Goal: Task Accomplishment & Management: Use online tool/utility

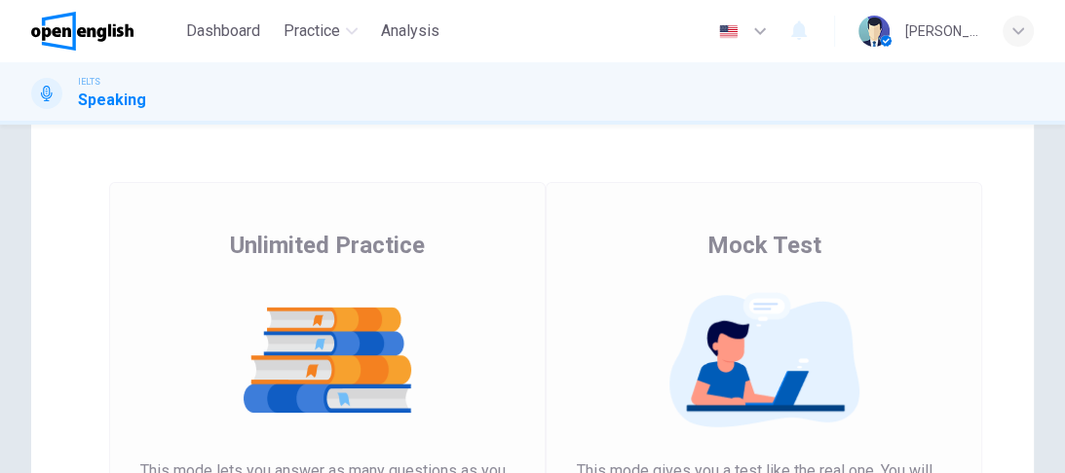
scroll to position [62, 0]
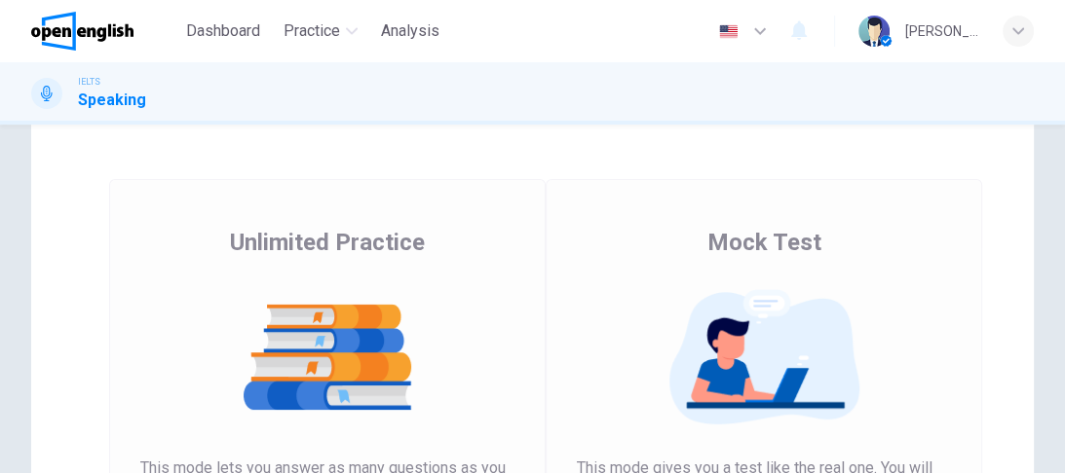
click at [392, 395] on img at bounding box center [327, 357] width 374 height 136
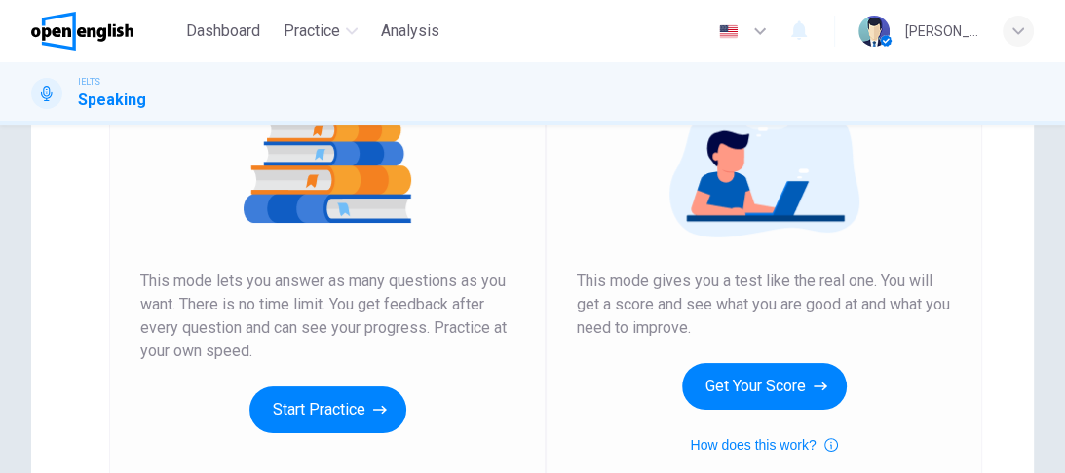
scroll to position [281, 0]
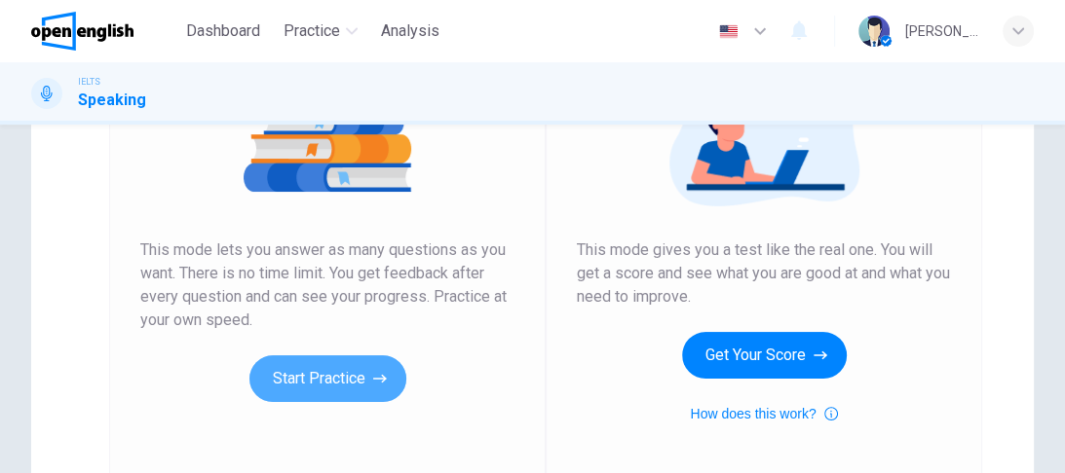
click at [392, 395] on button "Start Practice" at bounding box center [327, 379] width 157 height 47
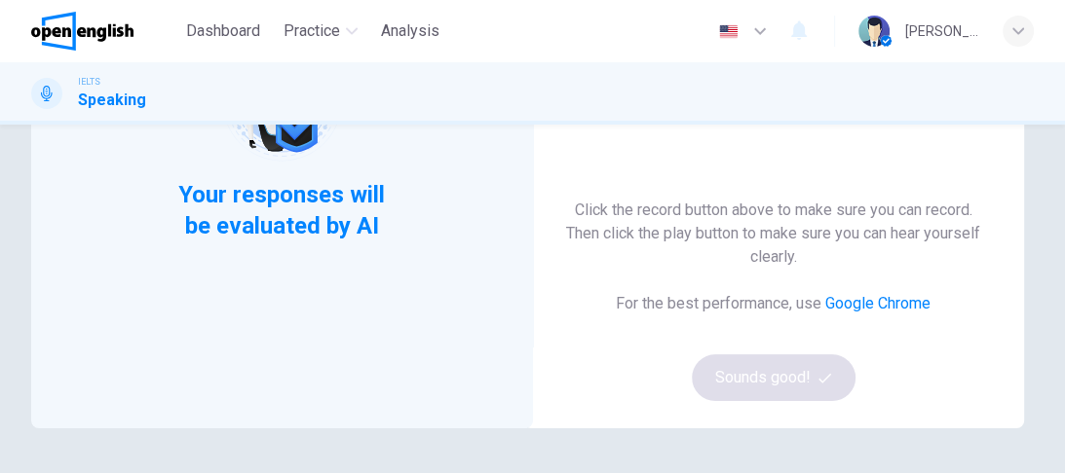
scroll to position [62, 0]
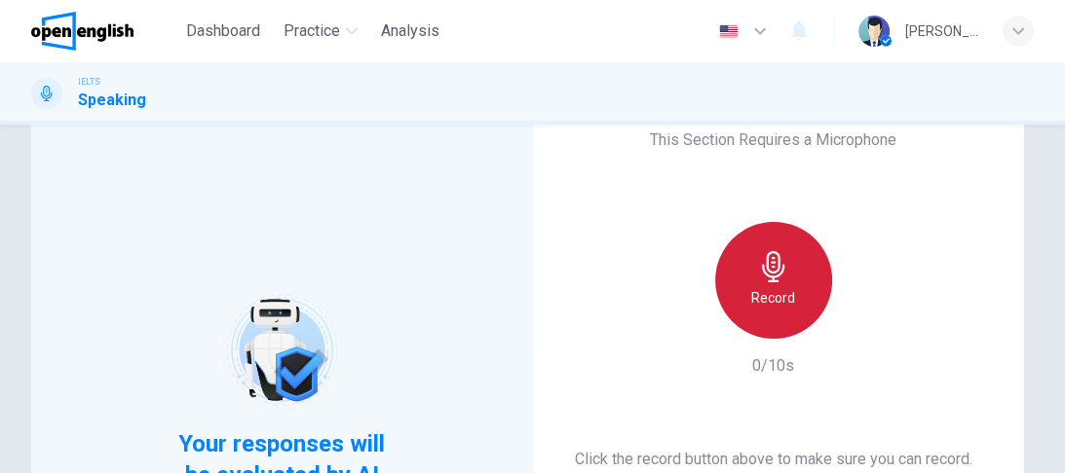
click at [809, 277] on div "Record" at bounding box center [773, 280] width 117 height 117
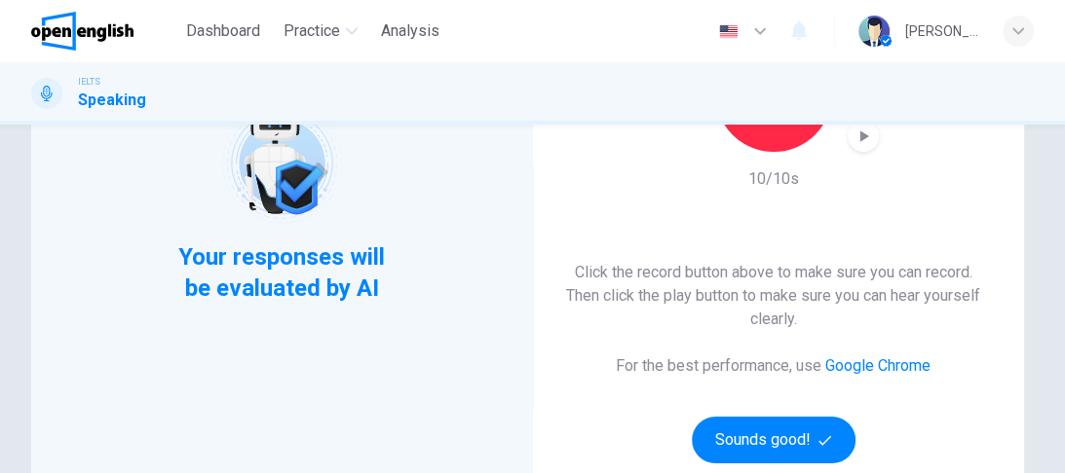
scroll to position [218, 0]
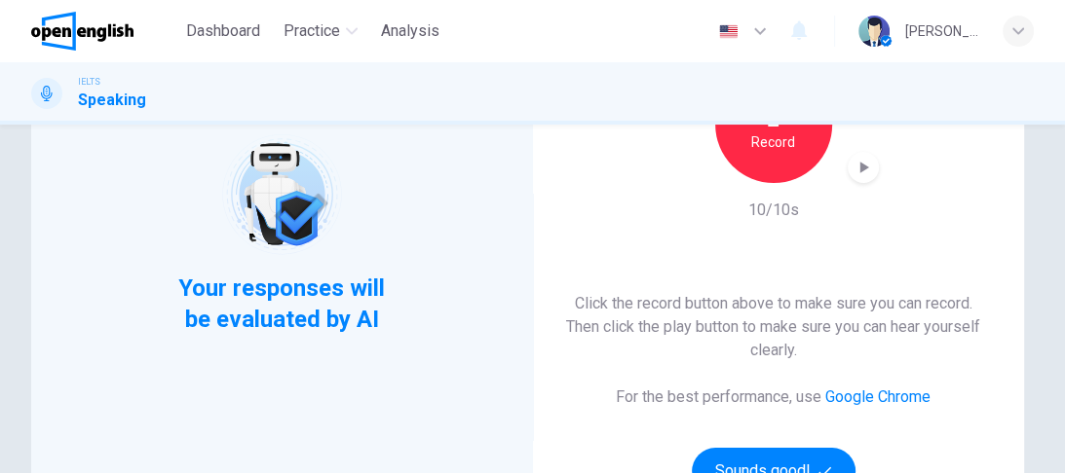
click at [853, 160] on icon "button" at bounding box center [862, 167] width 19 height 19
click at [743, 464] on button "Sounds good!" at bounding box center [774, 471] width 164 height 47
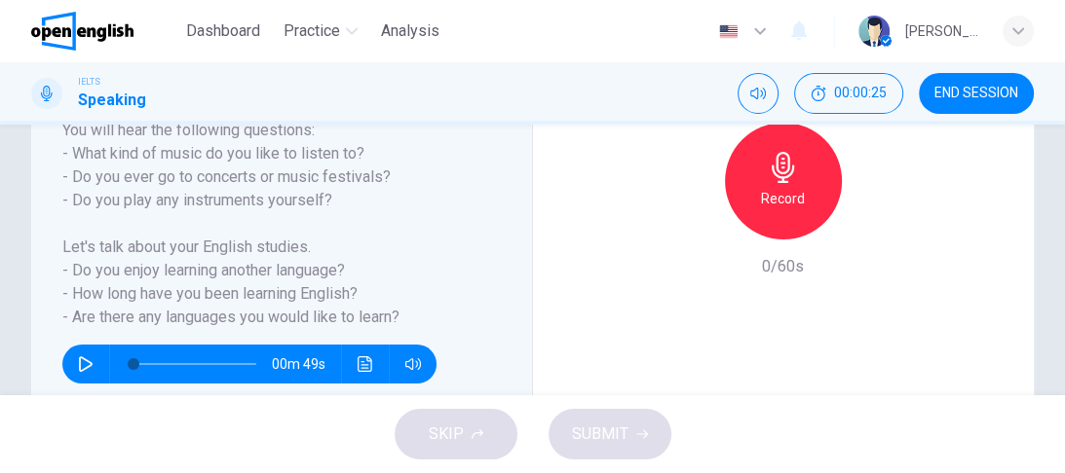
scroll to position [444, 0]
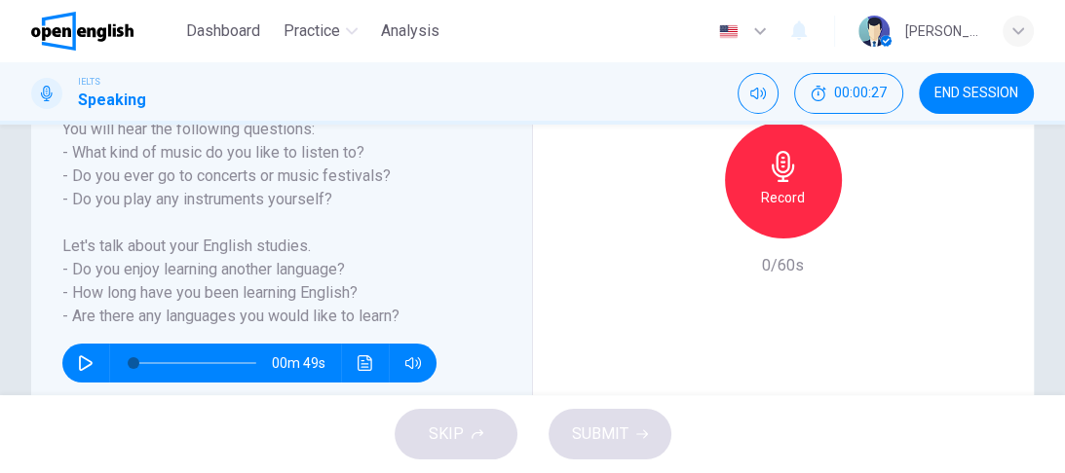
click at [90, 362] on icon "button" at bounding box center [86, 364] width 14 height 16
type input "*"
click at [771, 166] on icon "button" at bounding box center [782, 166] width 22 height 31
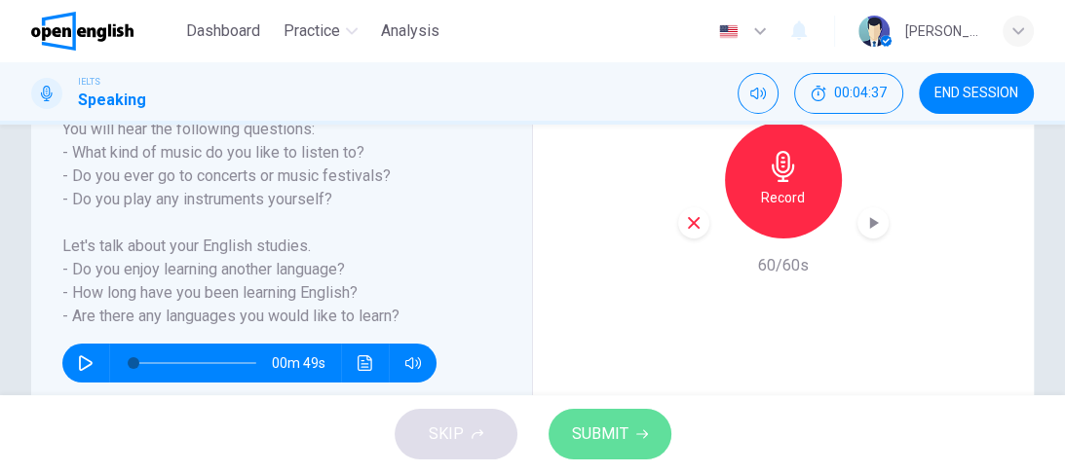
click at [609, 436] on span "SUBMIT" at bounding box center [600, 434] width 56 height 27
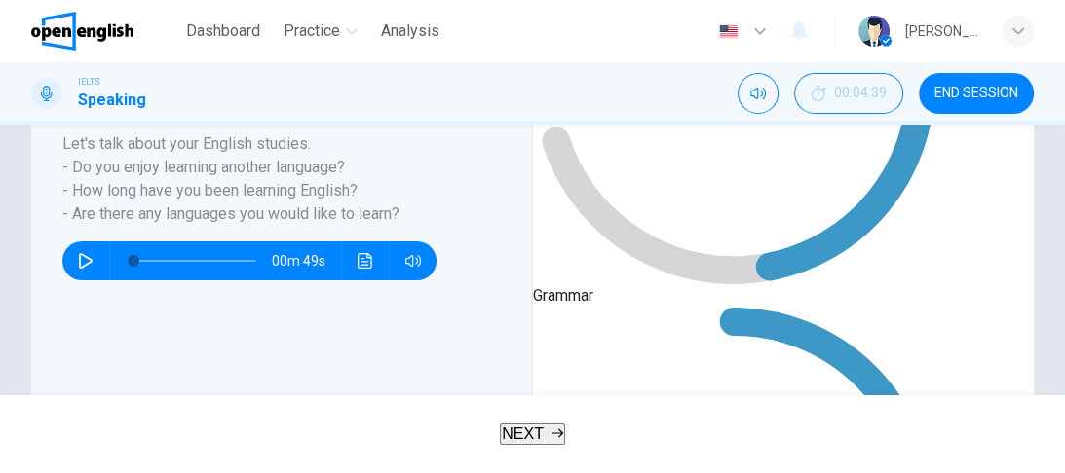
type input "*"
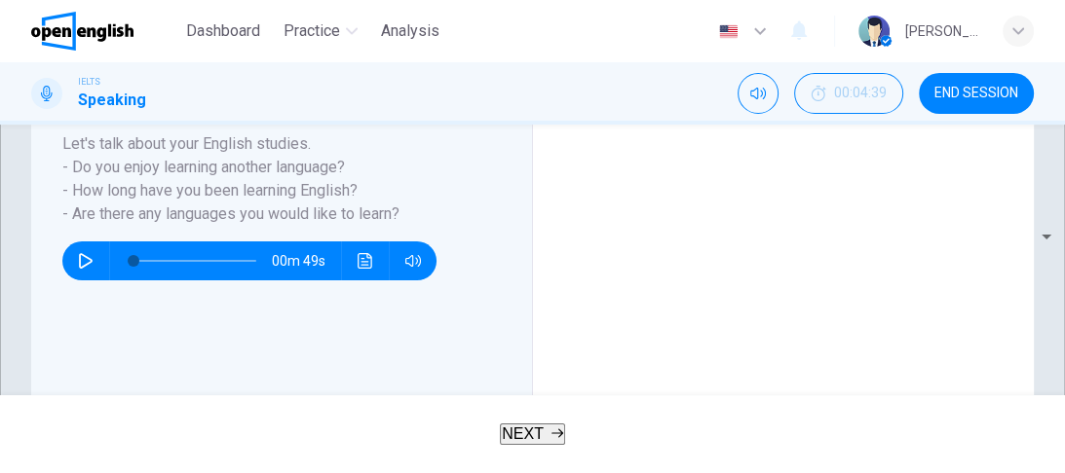
scroll to position [445, 0]
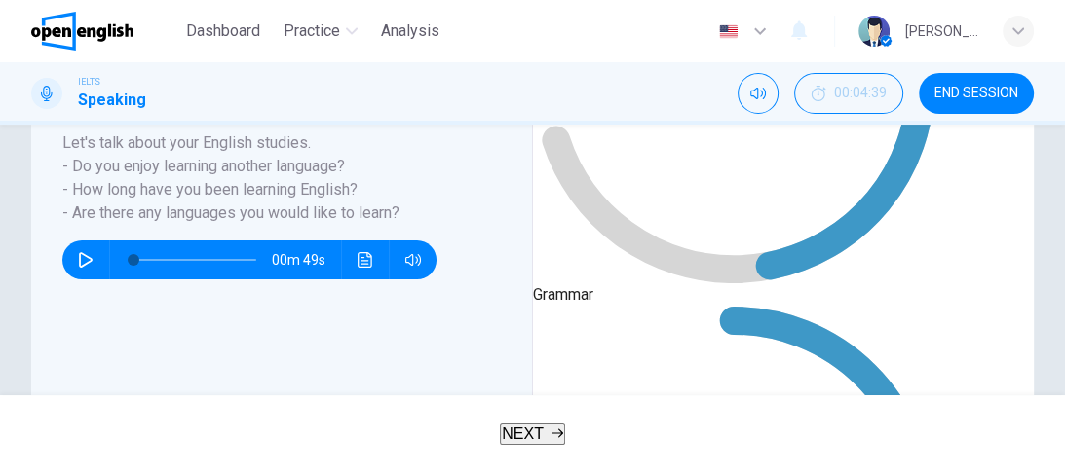
type input "**"
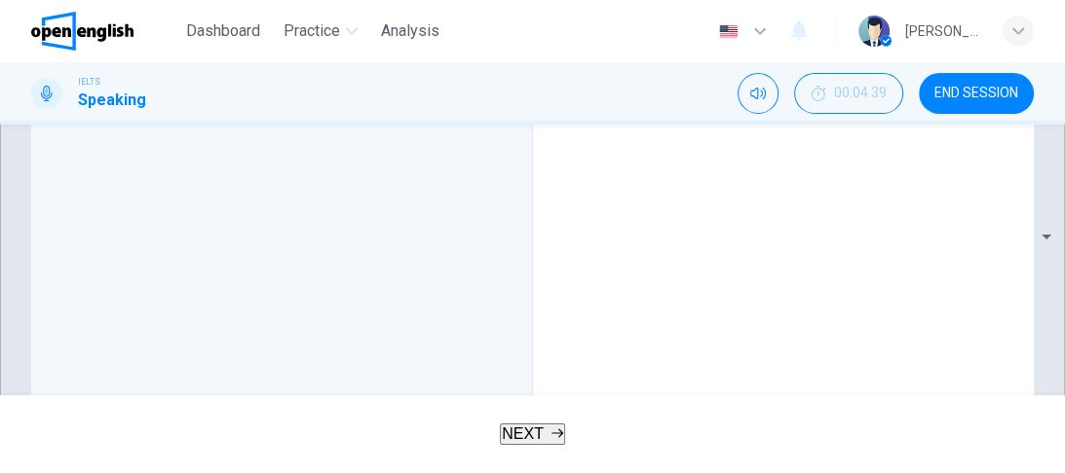
scroll to position [601, 0]
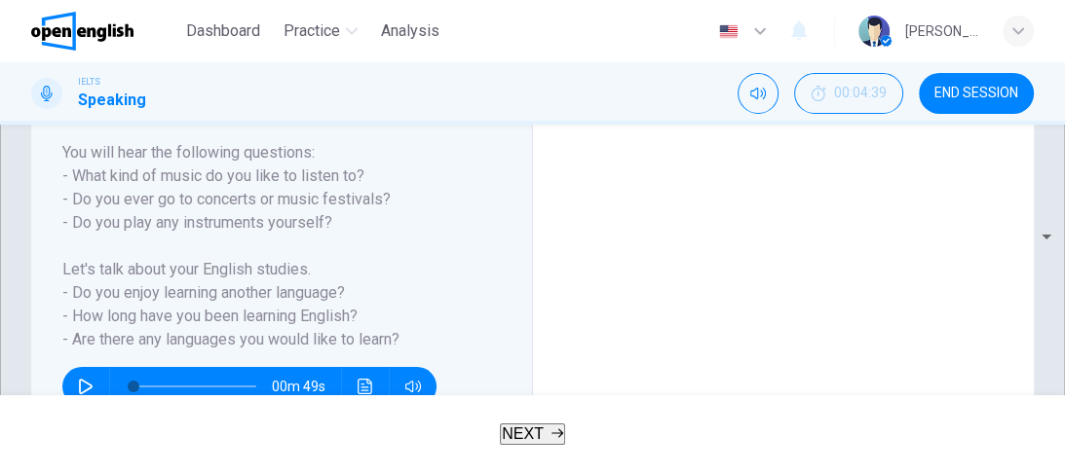
scroll to position [320, 0]
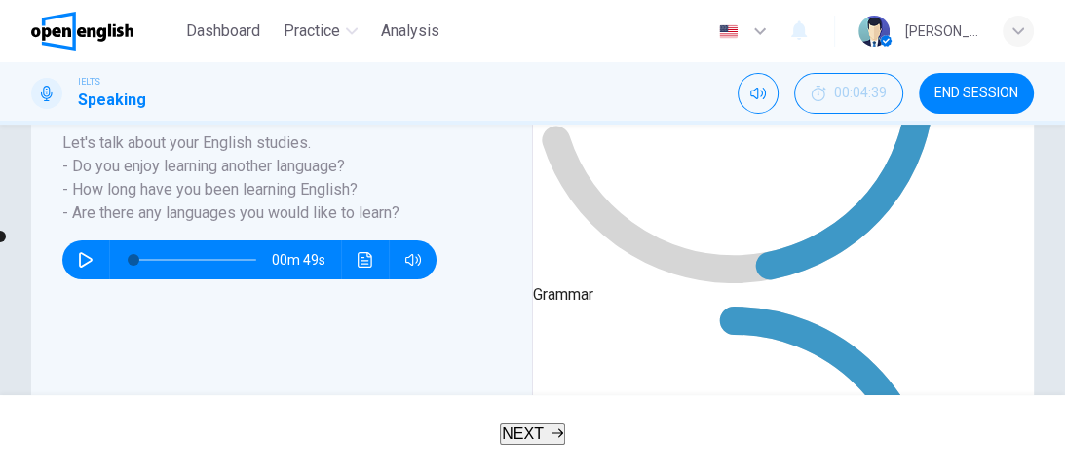
scroll to position [414, 0]
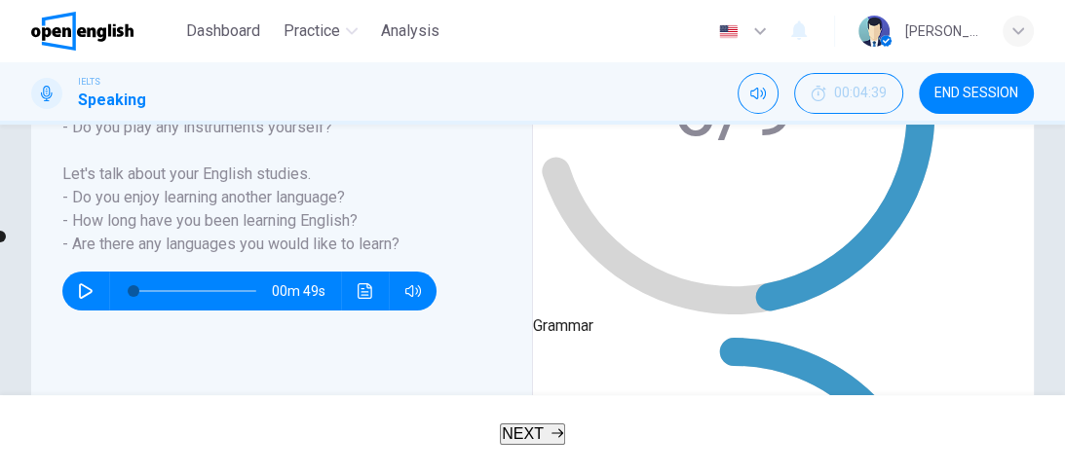
type input "**"
click at [152, 243] on span at bounding box center [146, 237] width 12 height 12
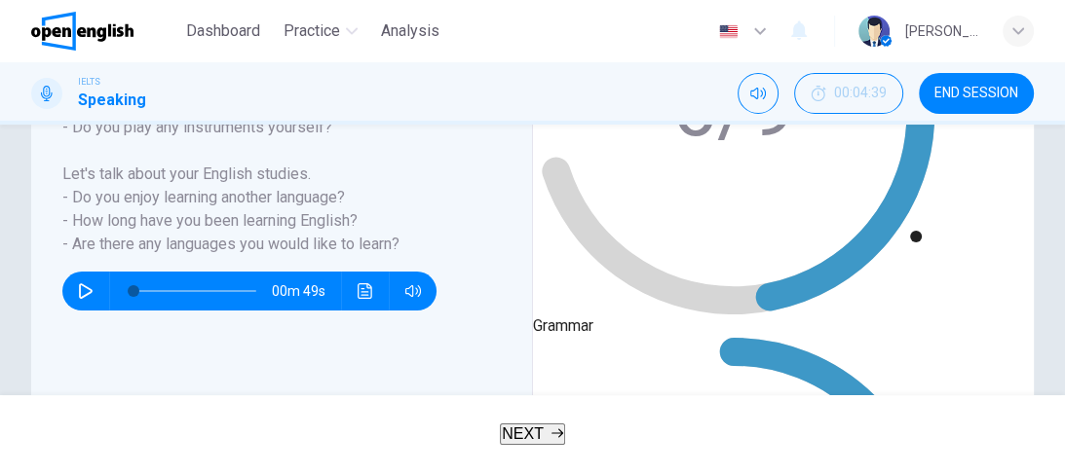
type input "*"
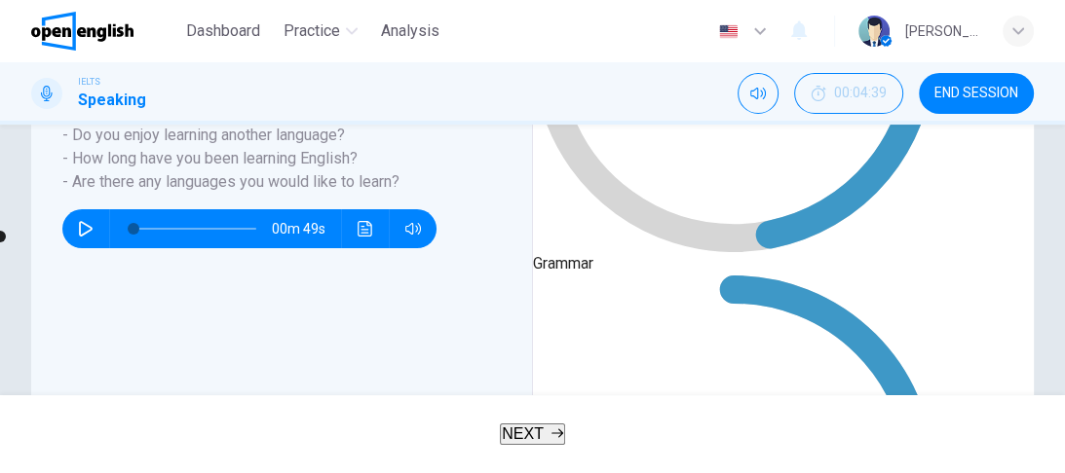
scroll to position [509, 0]
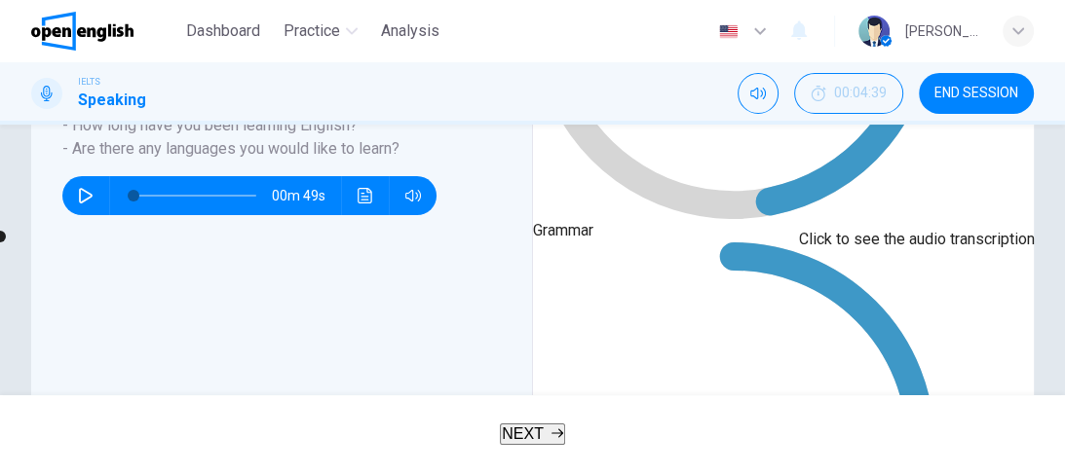
click at [884, 472] on div at bounding box center [532, 473] width 1065 height 0
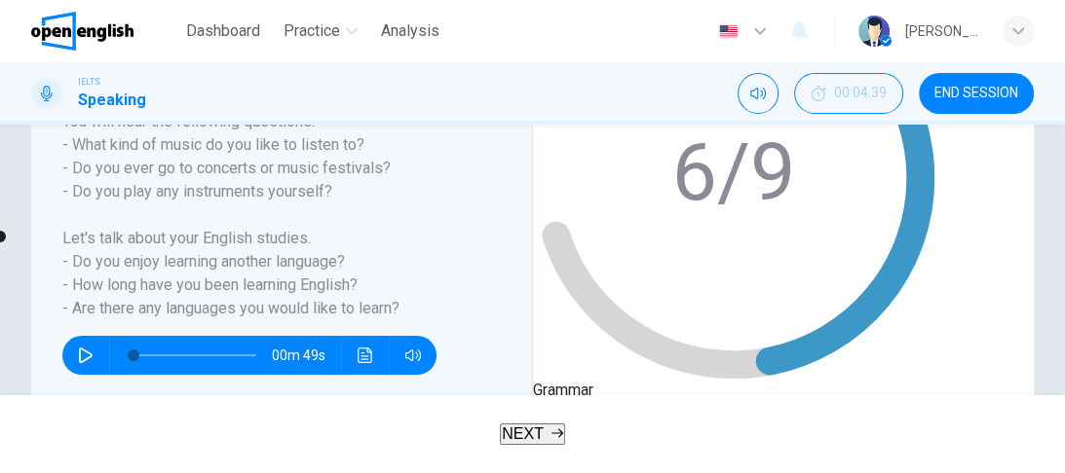
scroll to position [379, 0]
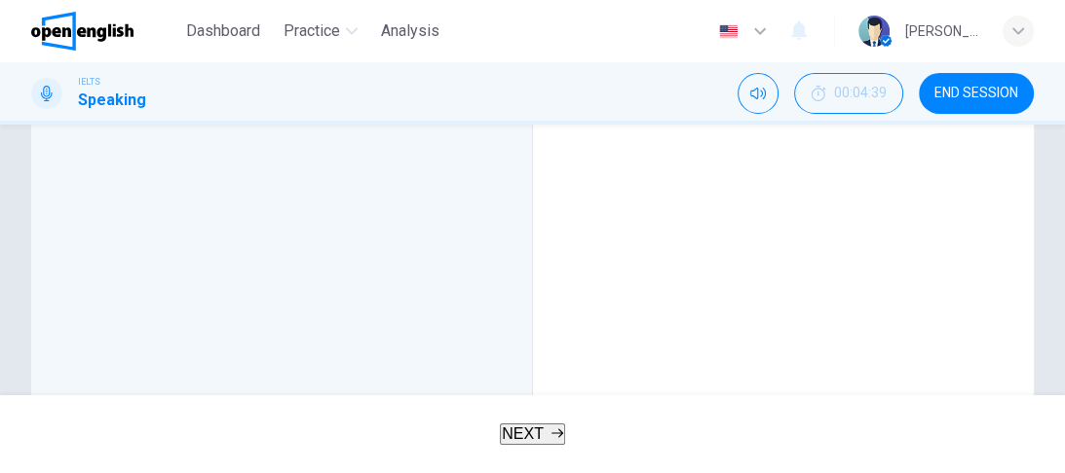
scroll to position [703, 0]
